Goal: Obtain resource: Obtain resource

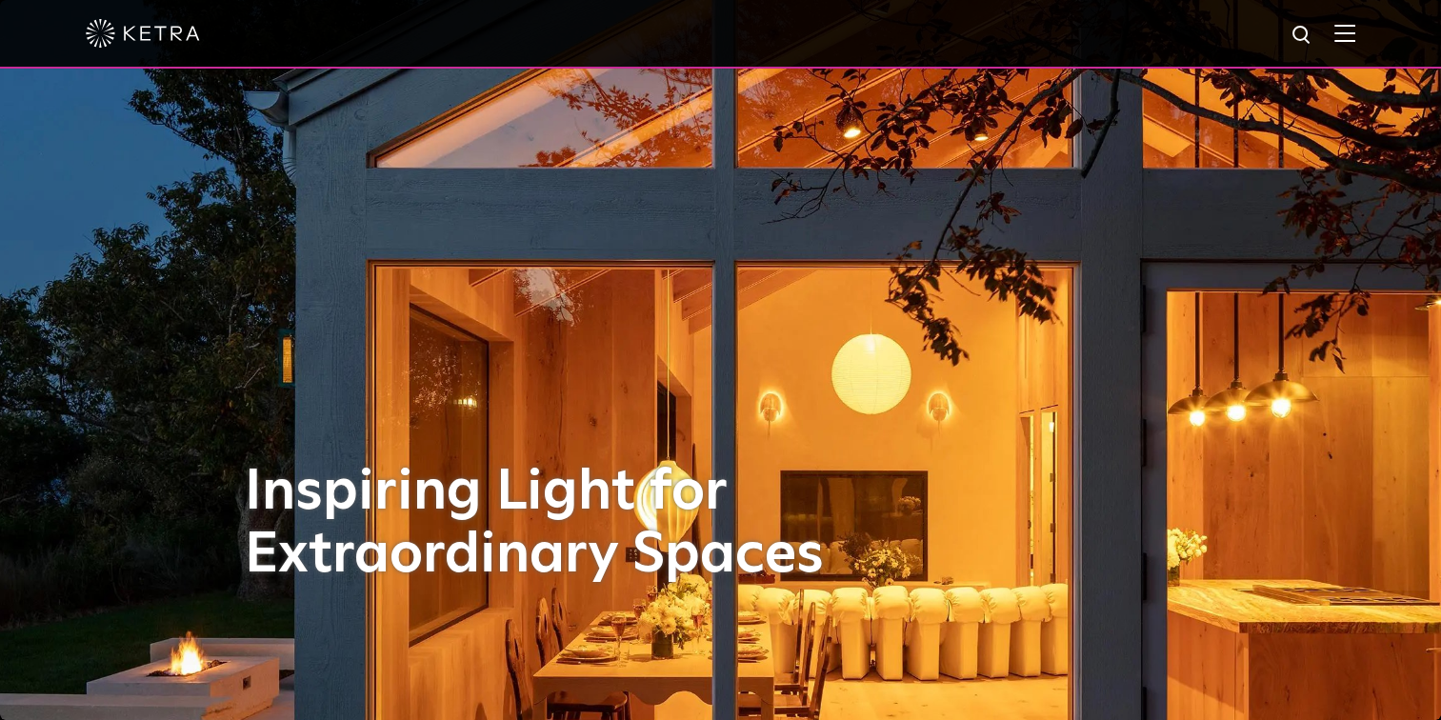
click at [1355, 33] on img at bounding box center [1344, 33] width 21 height 18
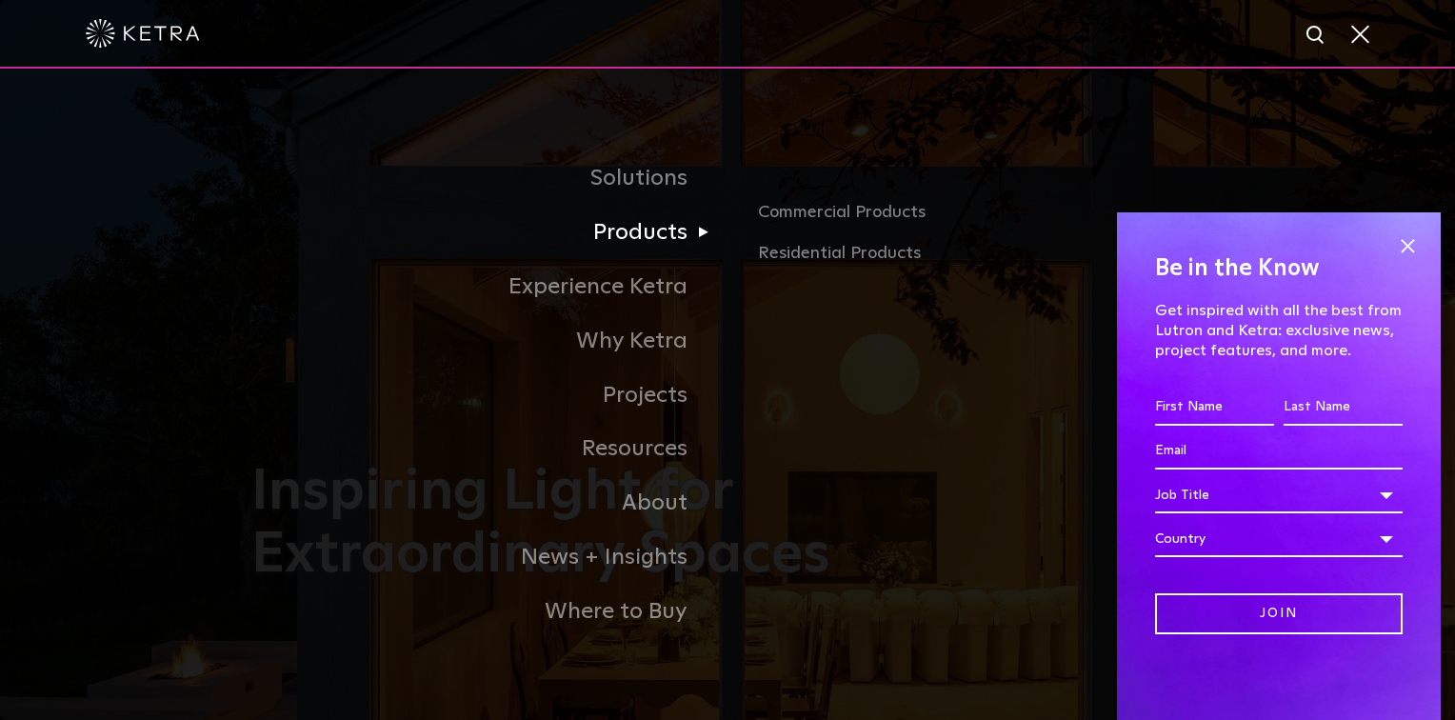
click at [652, 247] on link "Products" at bounding box center [489, 233] width 476 height 54
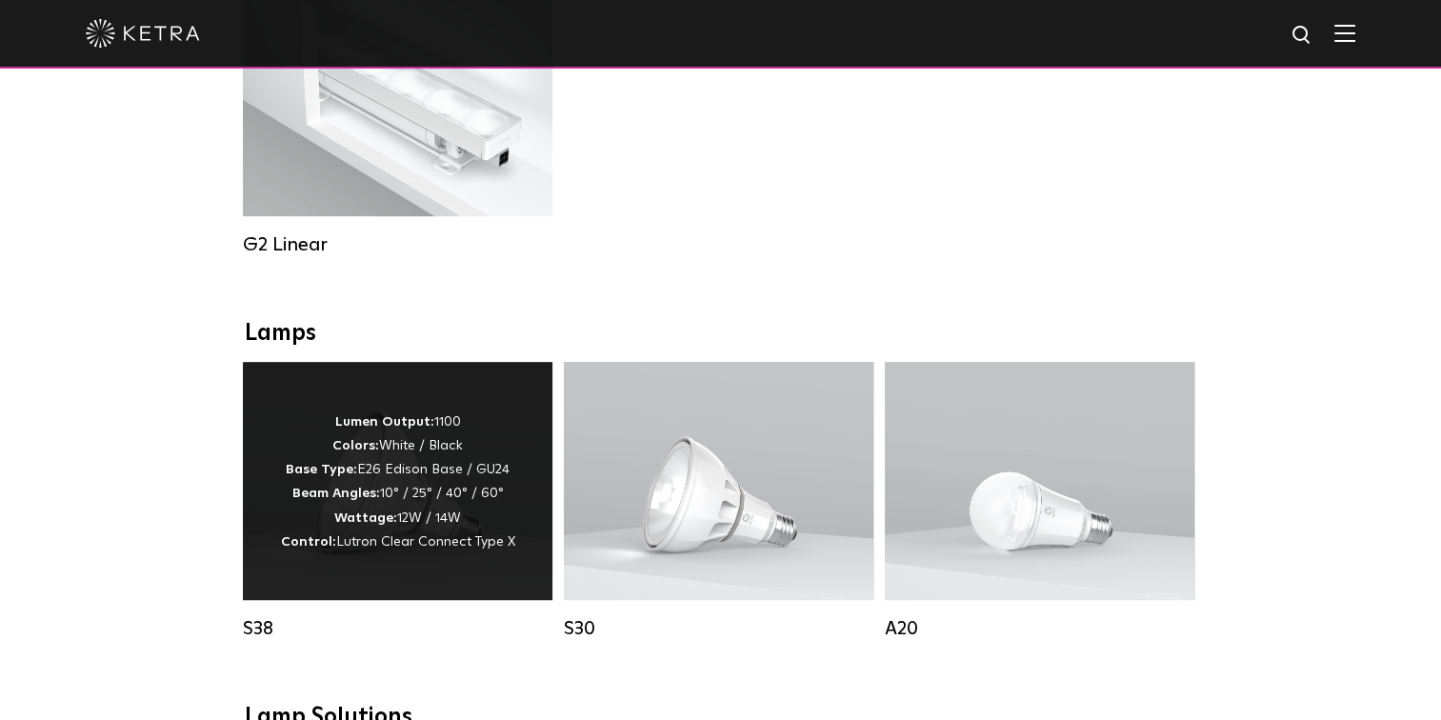
scroll to position [1333, 0]
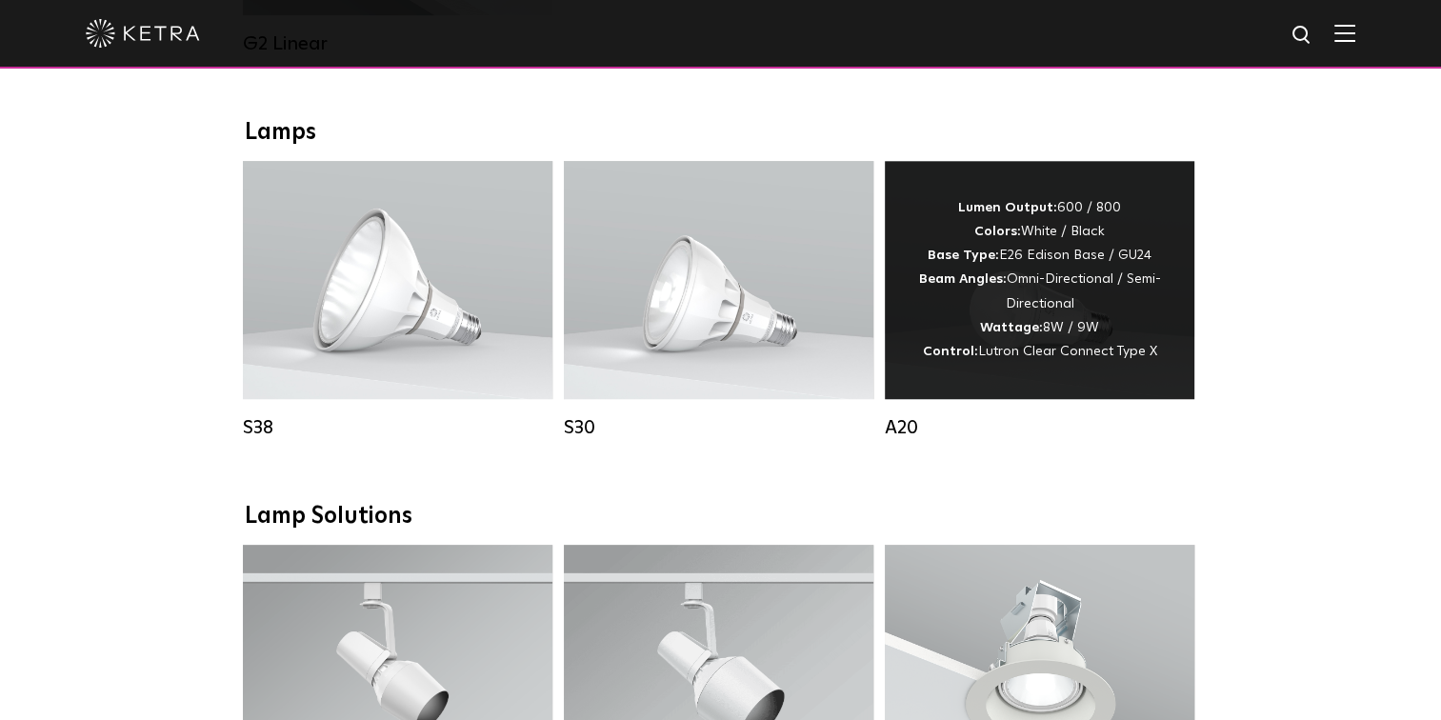
click at [1011, 269] on div "Lumen Output: 600 / 800 Colors: White / Black Base Type: E26 Edison Base / GU24…" at bounding box center [1039, 280] width 252 height 168
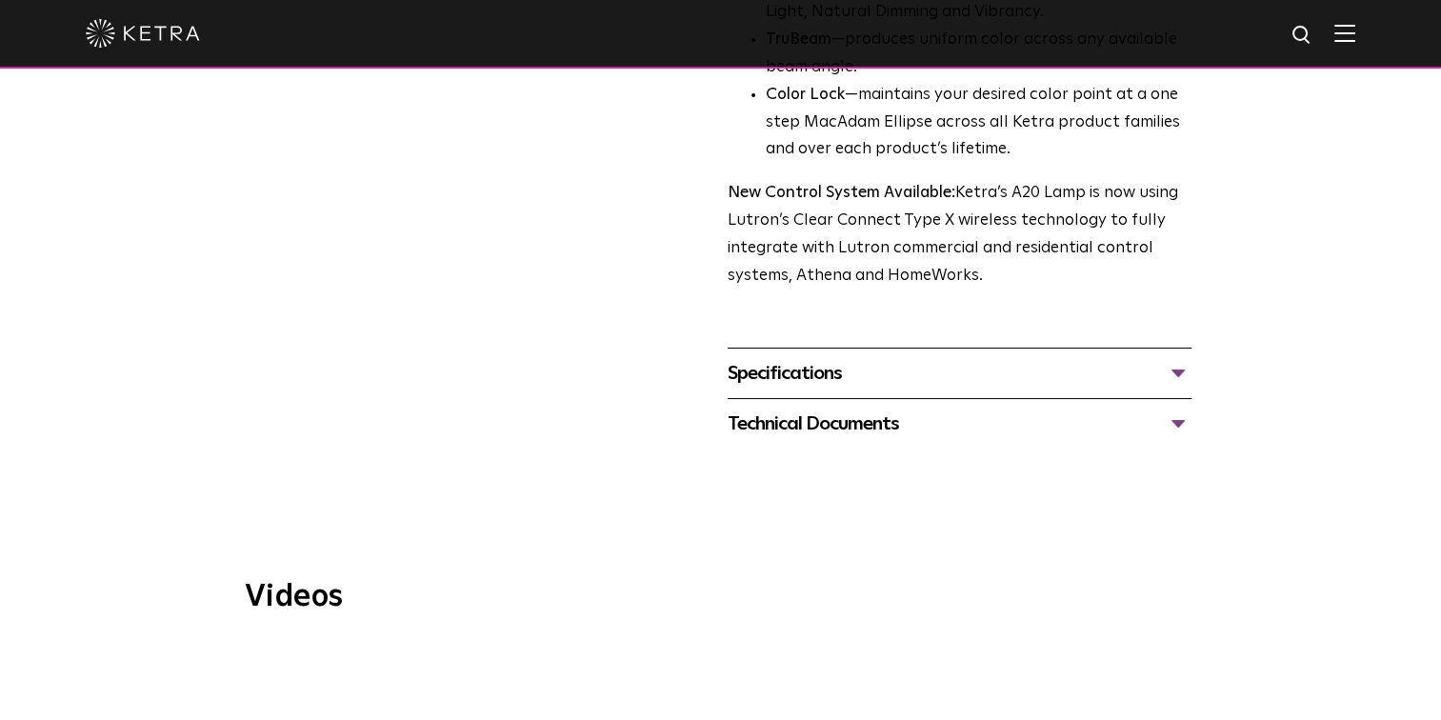
scroll to position [762, 0]
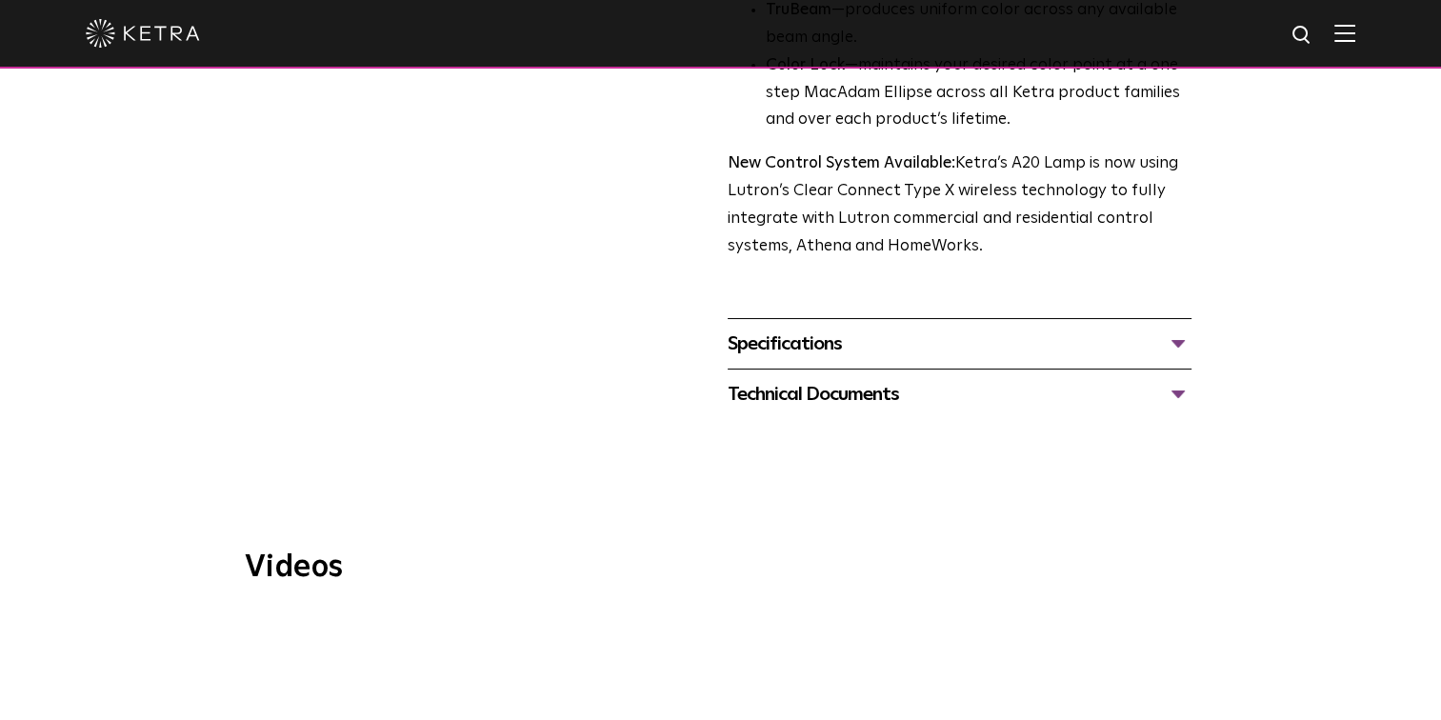
click at [787, 329] on div "Specifications" at bounding box center [959, 344] width 464 height 30
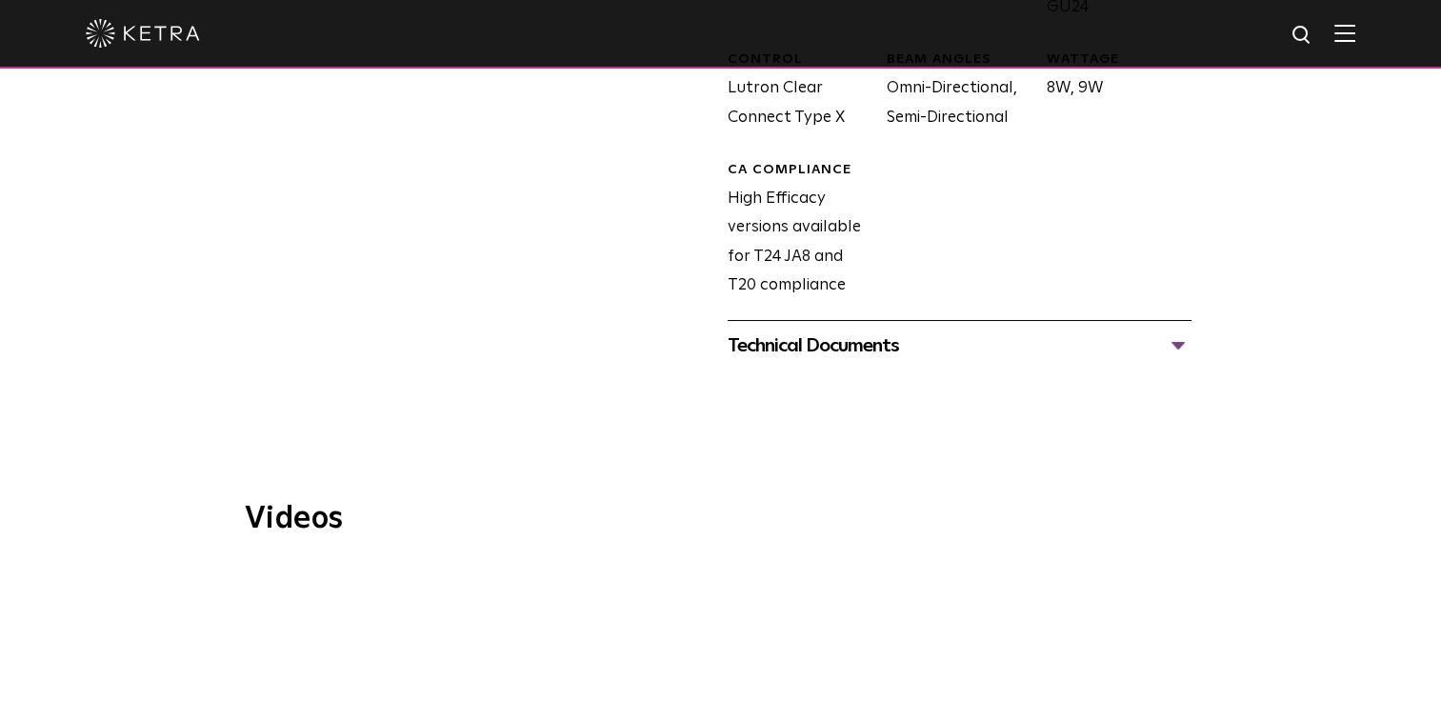
scroll to position [1238, 0]
click at [851, 330] on div "Technical Documents" at bounding box center [959, 345] width 464 height 30
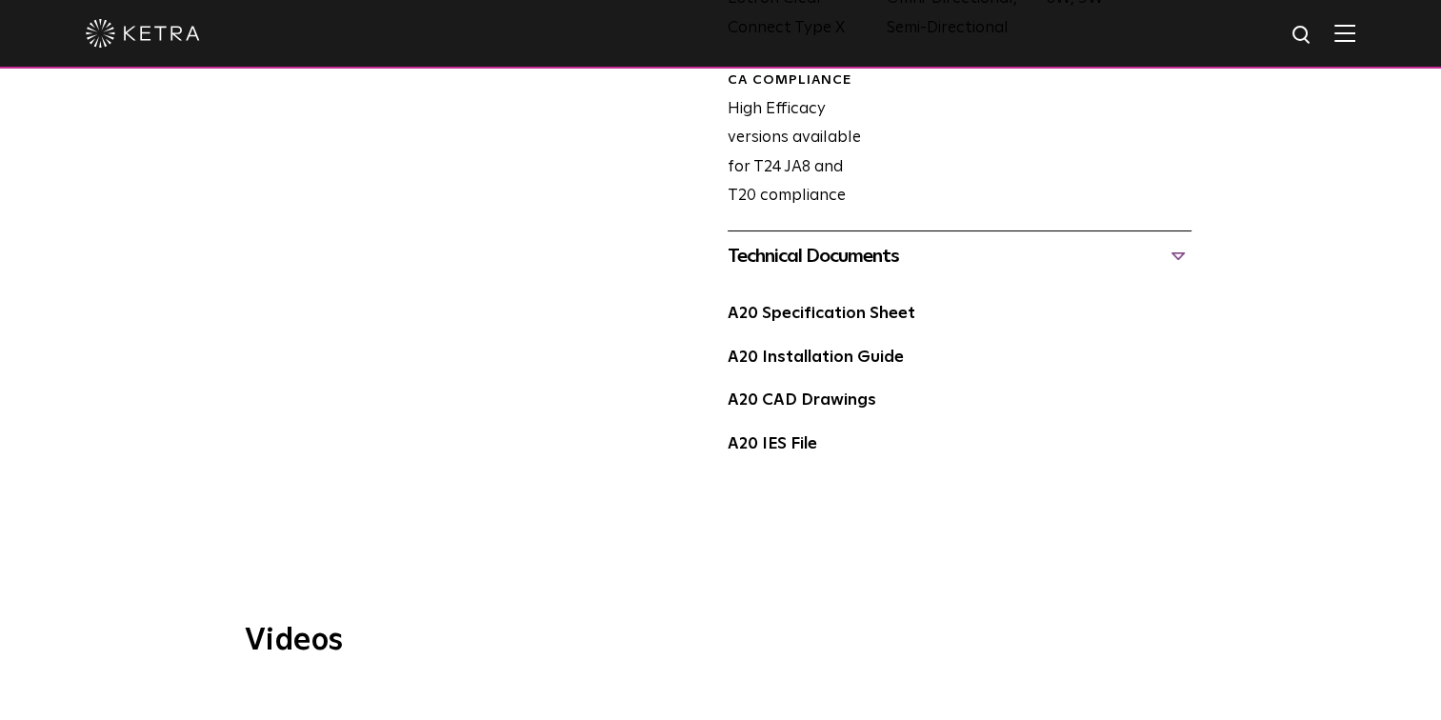
scroll to position [1428, 0]
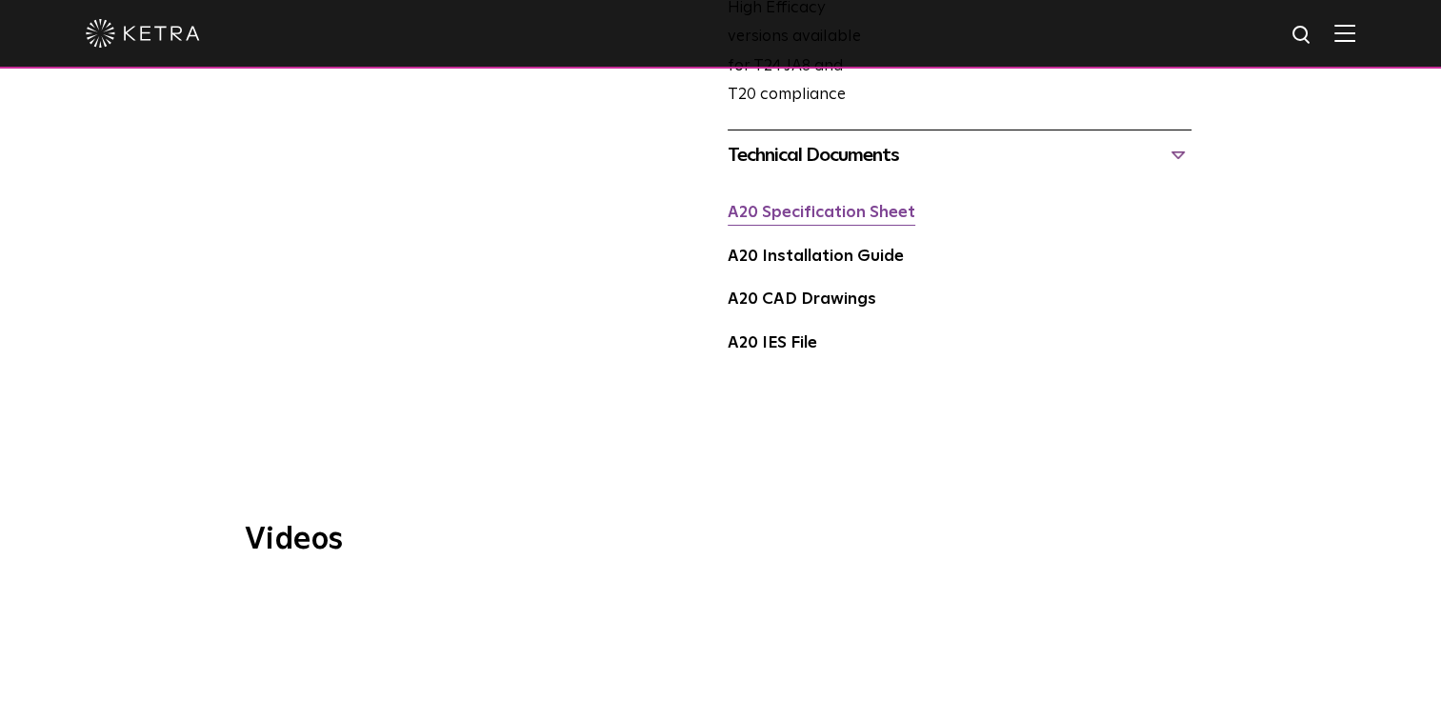
click at [865, 205] on link "A20 Specification Sheet" at bounding box center [821, 213] width 188 height 16
